Goal: Task Accomplishment & Management: Complete application form

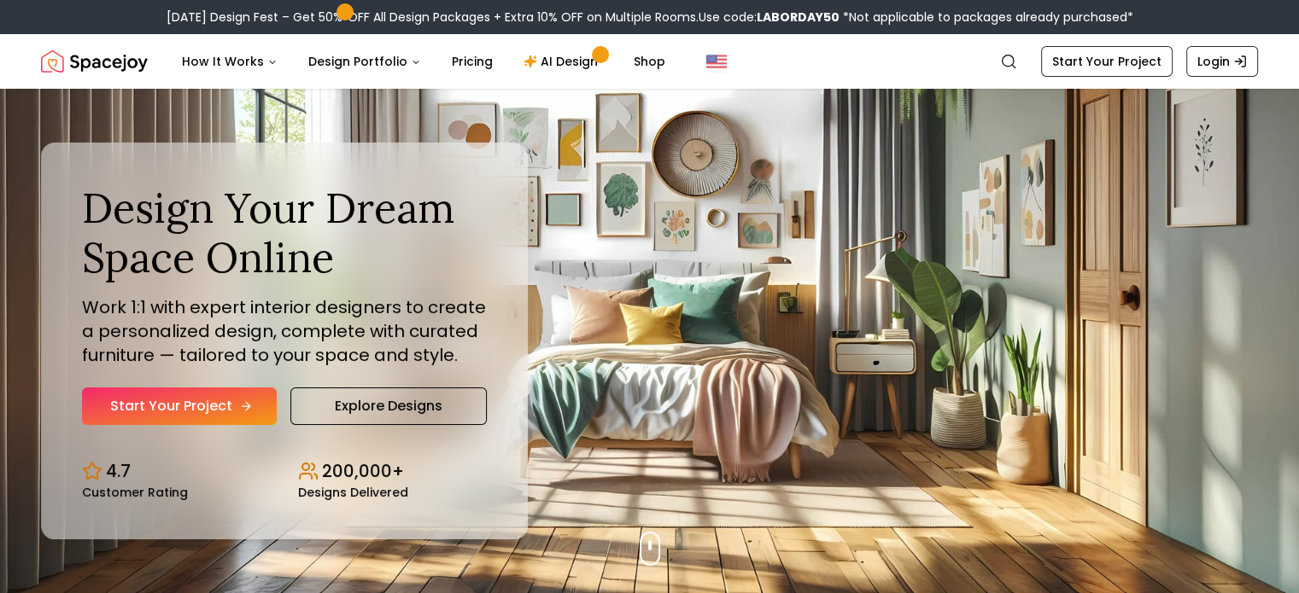
click at [150, 406] on link "Start Your Project" at bounding box center [179, 407] width 195 height 38
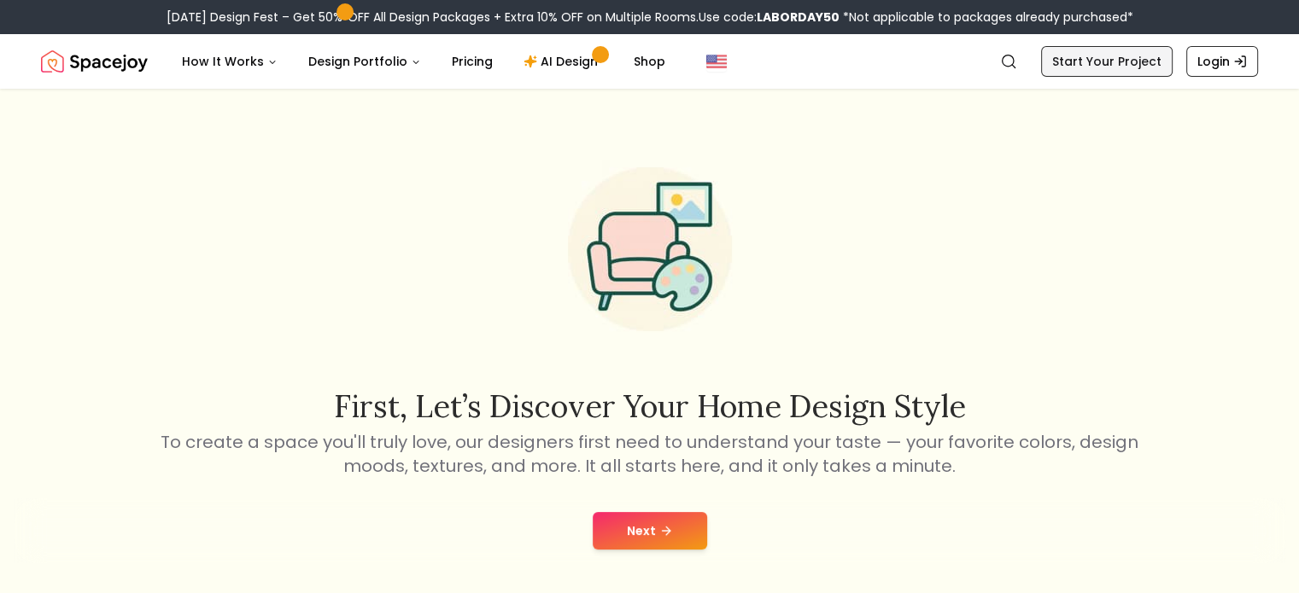
click at [1141, 56] on link "Start Your Project" at bounding box center [1106, 61] width 131 height 31
click at [684, 523] on button "Next" at bounding box center [650, 531] width 114 height 38
click at [669, 525] on icon at bounding box center [666, 531] width 14 height 14
